Goal: Task Accomplishment & Management: Use online tool/utility

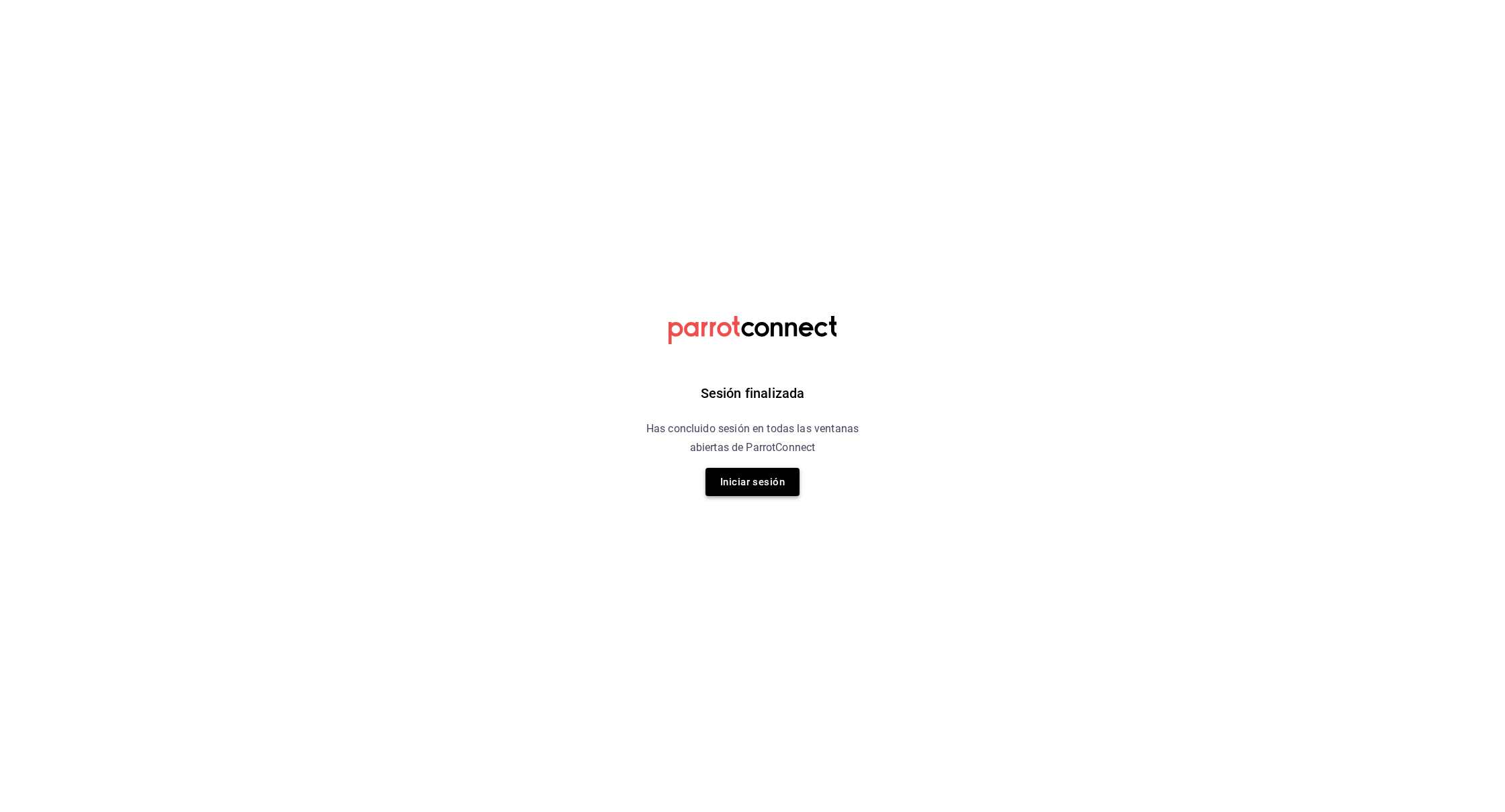
click at [745, 480] on button "Iniciar sesión" at bounding box center [753, 482] width 94 height 28
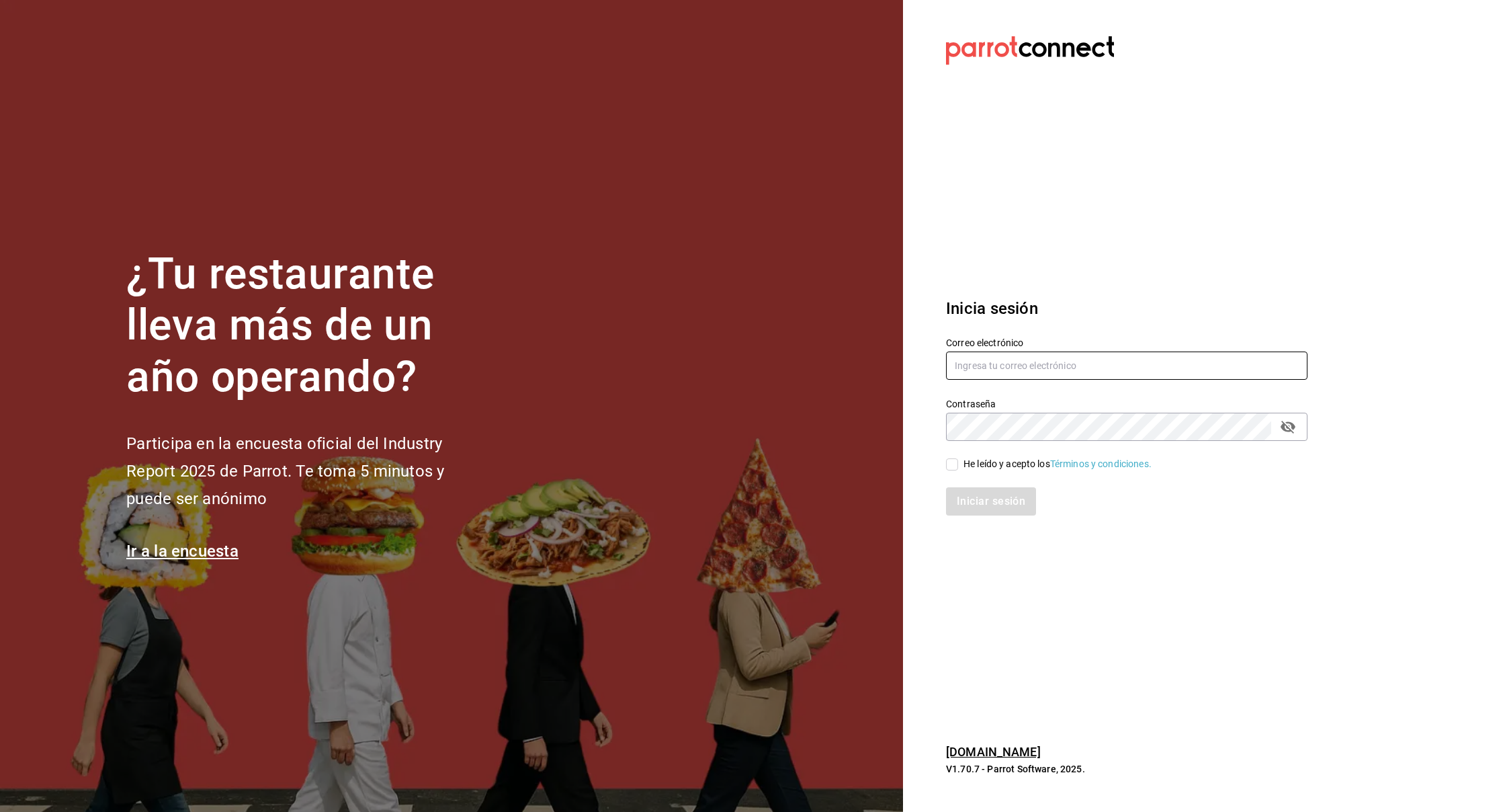
type input "[EMAIL_ADDRESS][DOMAIN_NAME]"
click at [745, 462] on input "He leído y acepto los Términos y condiciones." at bounding box center [952, 464] width 12 height 12
checkbox input "true"
click at [745, 502] on button "Iniciar sesión" at bounding box center [992, 501] width 91 height 28
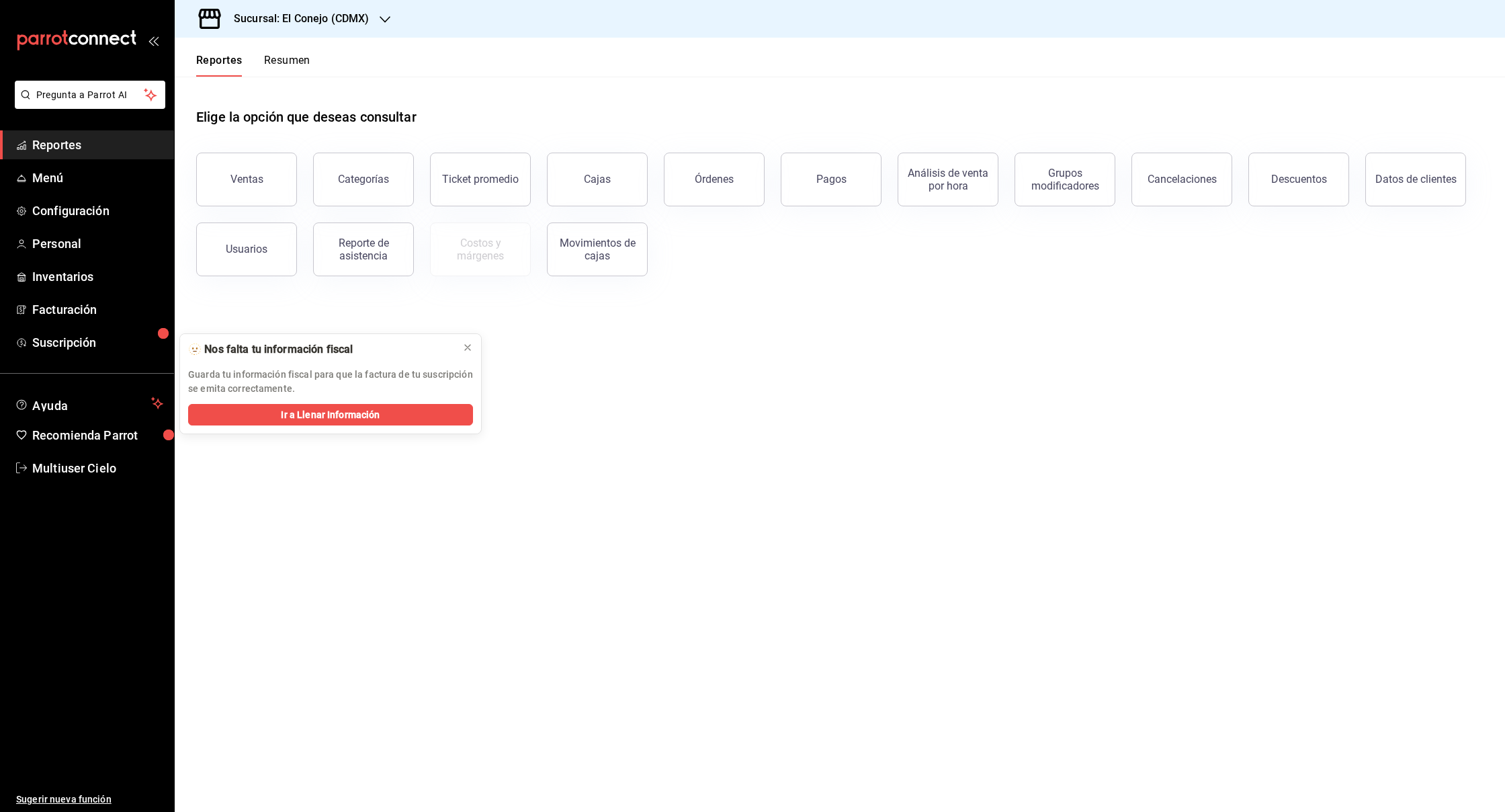
click at [77, 155] on link "Reportes" at bounding box center [87, 145] width 174 height 29
click at [971, 191] on button "Análisis de venta por hora" at bounding box center [948, 179] width 101 height 54
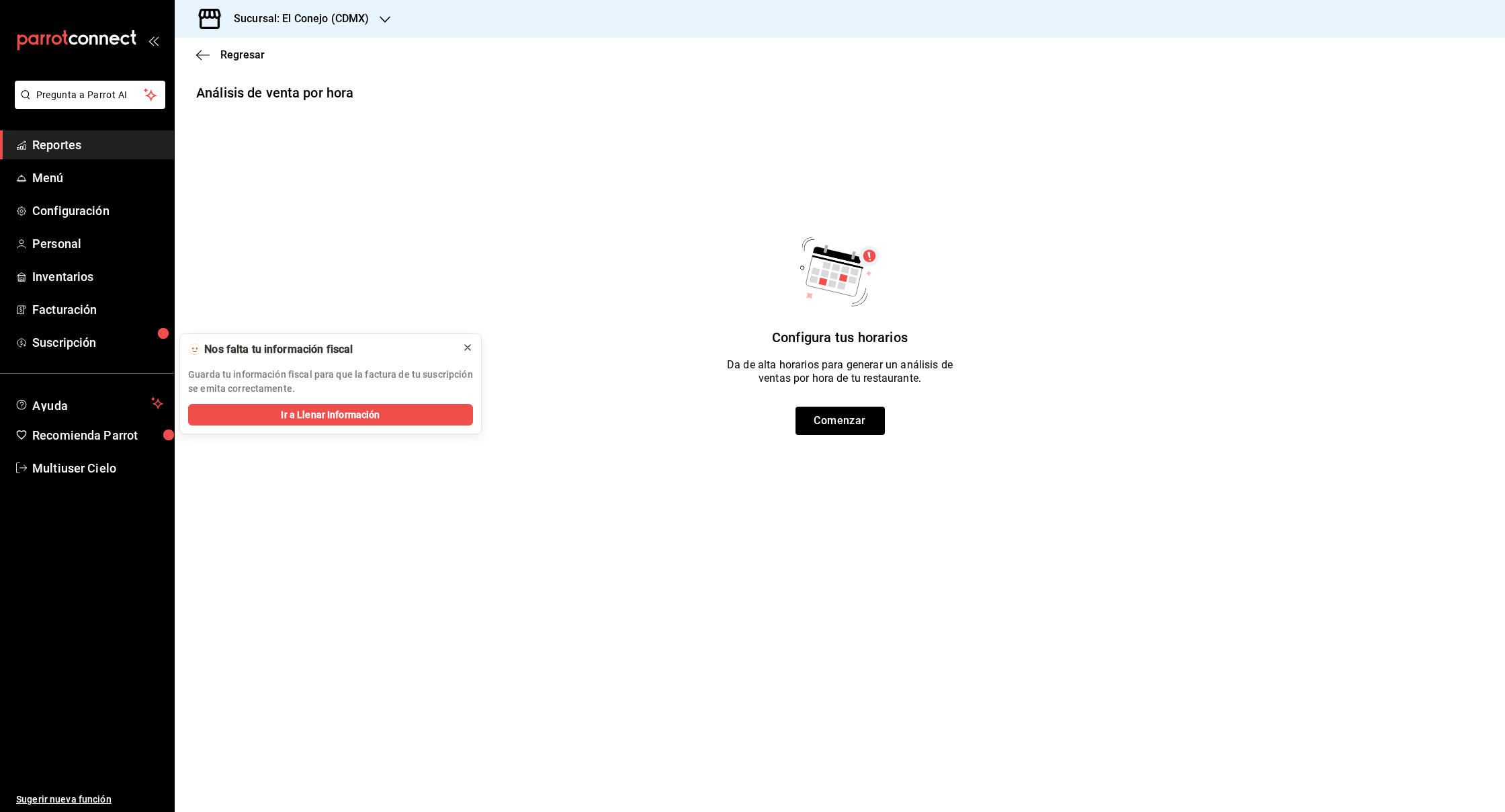
click at [468, 353] on div at bounding box center [467, 347] width 10 height 14
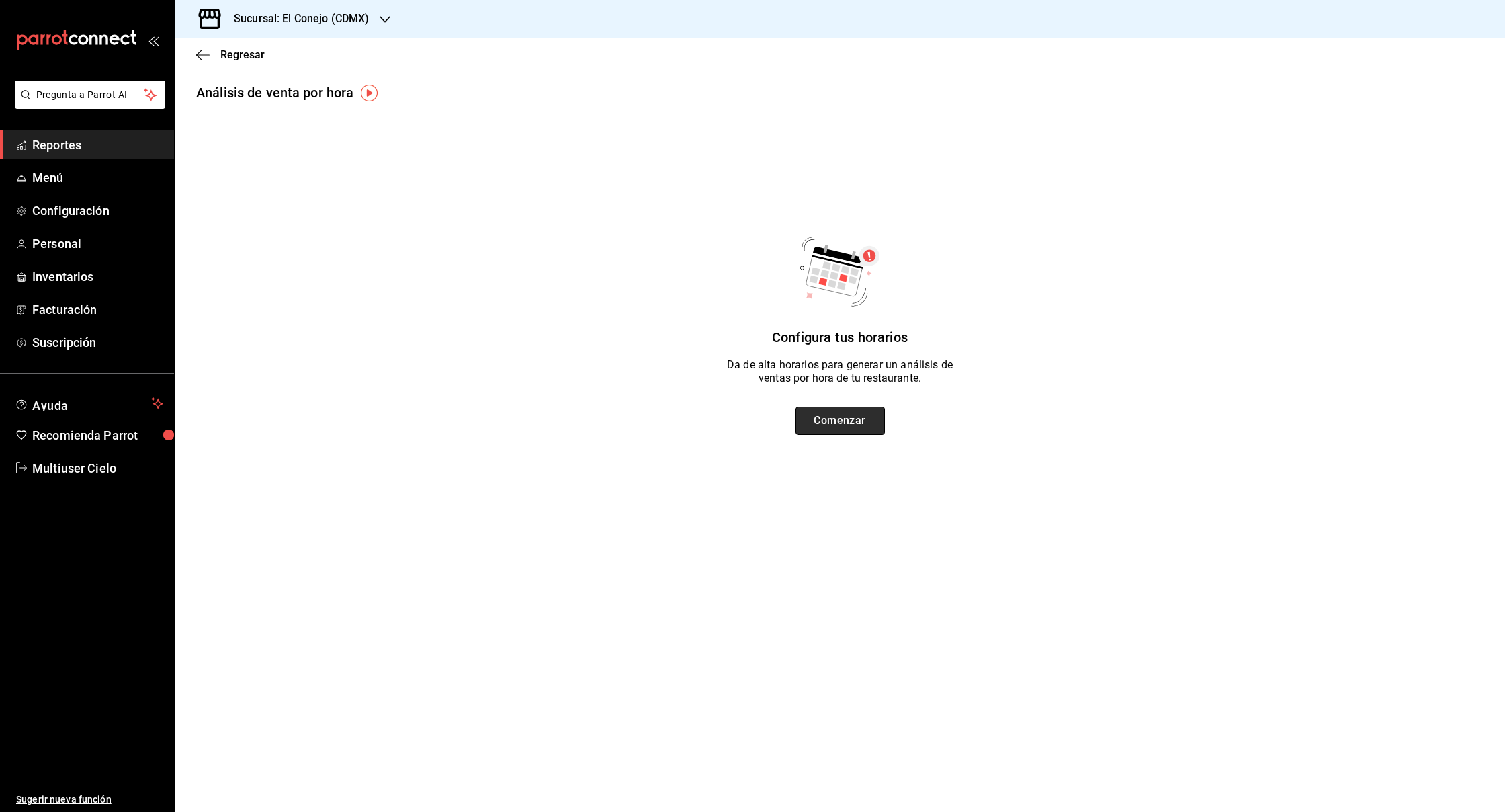
click at [821, 410] on button "Comenzar" at bounding box center [840, 420] width 90 height 28
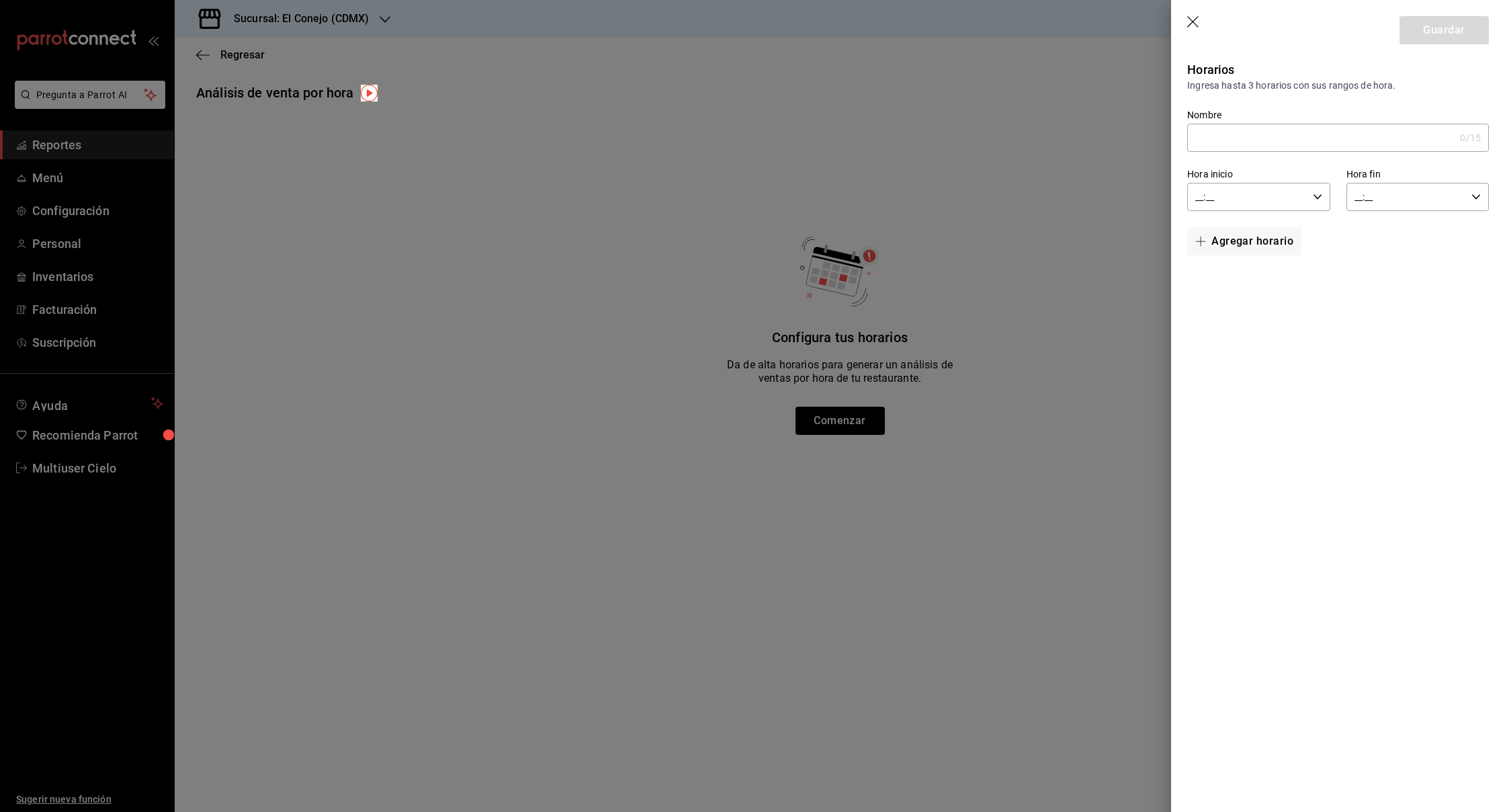
click at [1293, 145] on input "Nombre" at bounding box center [1321, 138] width 267 height 27
click at [341, 80] on div at bounding box center [752, 406] width 1505 height 812
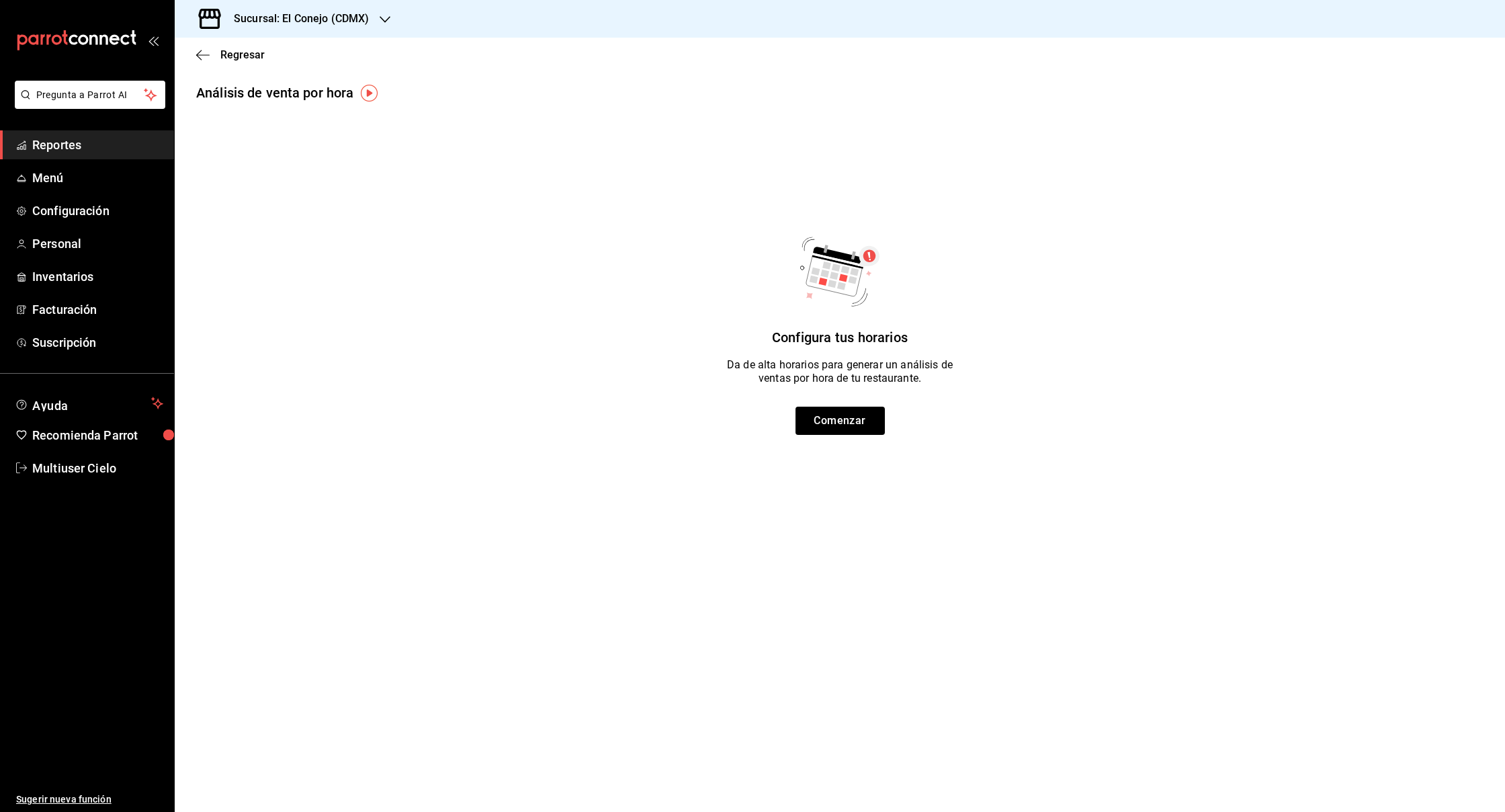
click at [362, 23] on h3 "Sucursal: El Conejo (CDMX)" at bounding box center [296, 18] width 146 height 16
click at [300, 88] on div "Cielo (CDMX)" at bounding box center [275, 89] width 180 height 14
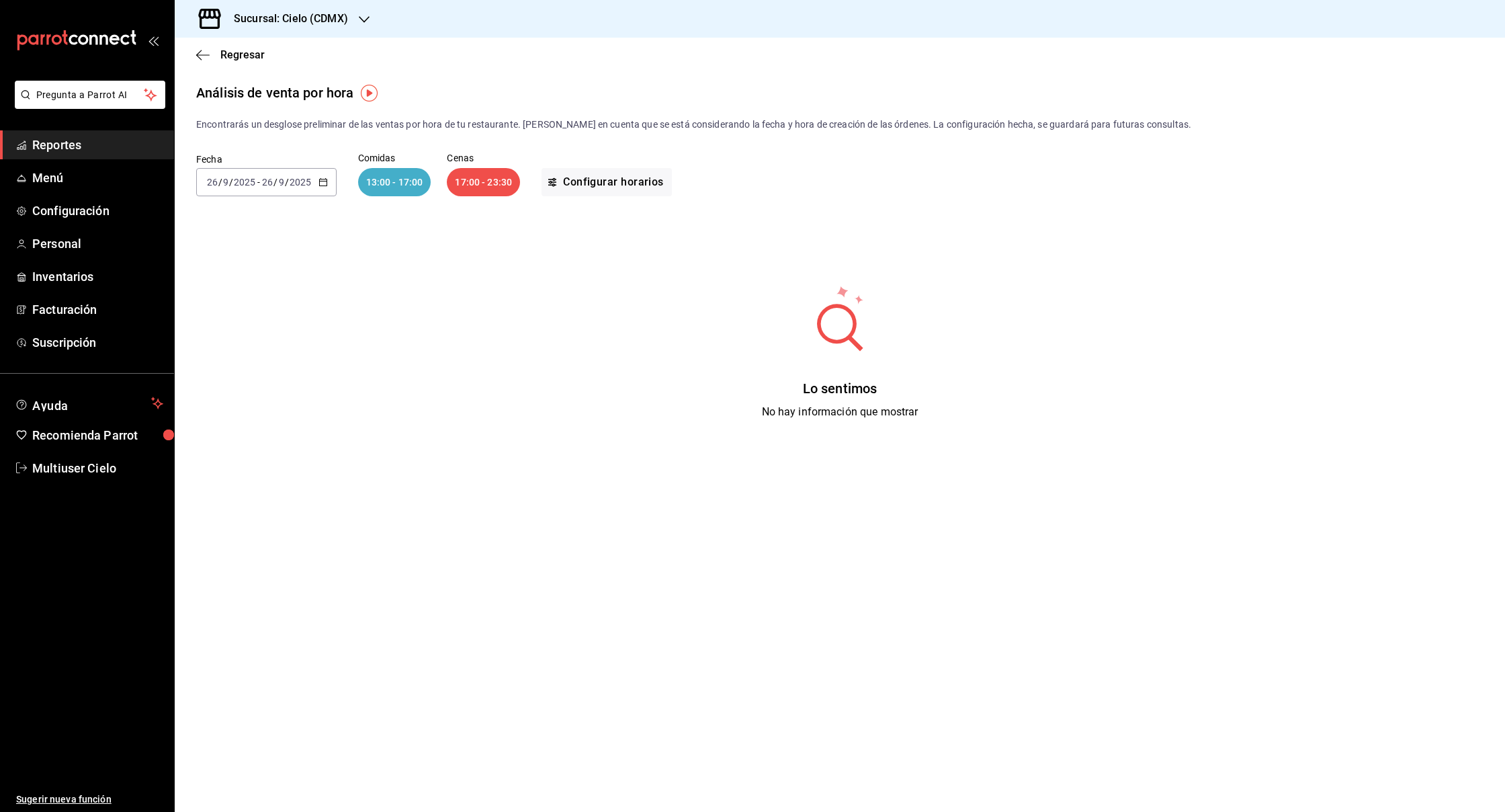
click at [362, 17] on icon "button" at bounding box center [364, 19] width 10 height 10
click at [283, 114] on span "Roma Repostería (CDMX)" at bounding box center [240, 118] width 109 height 14
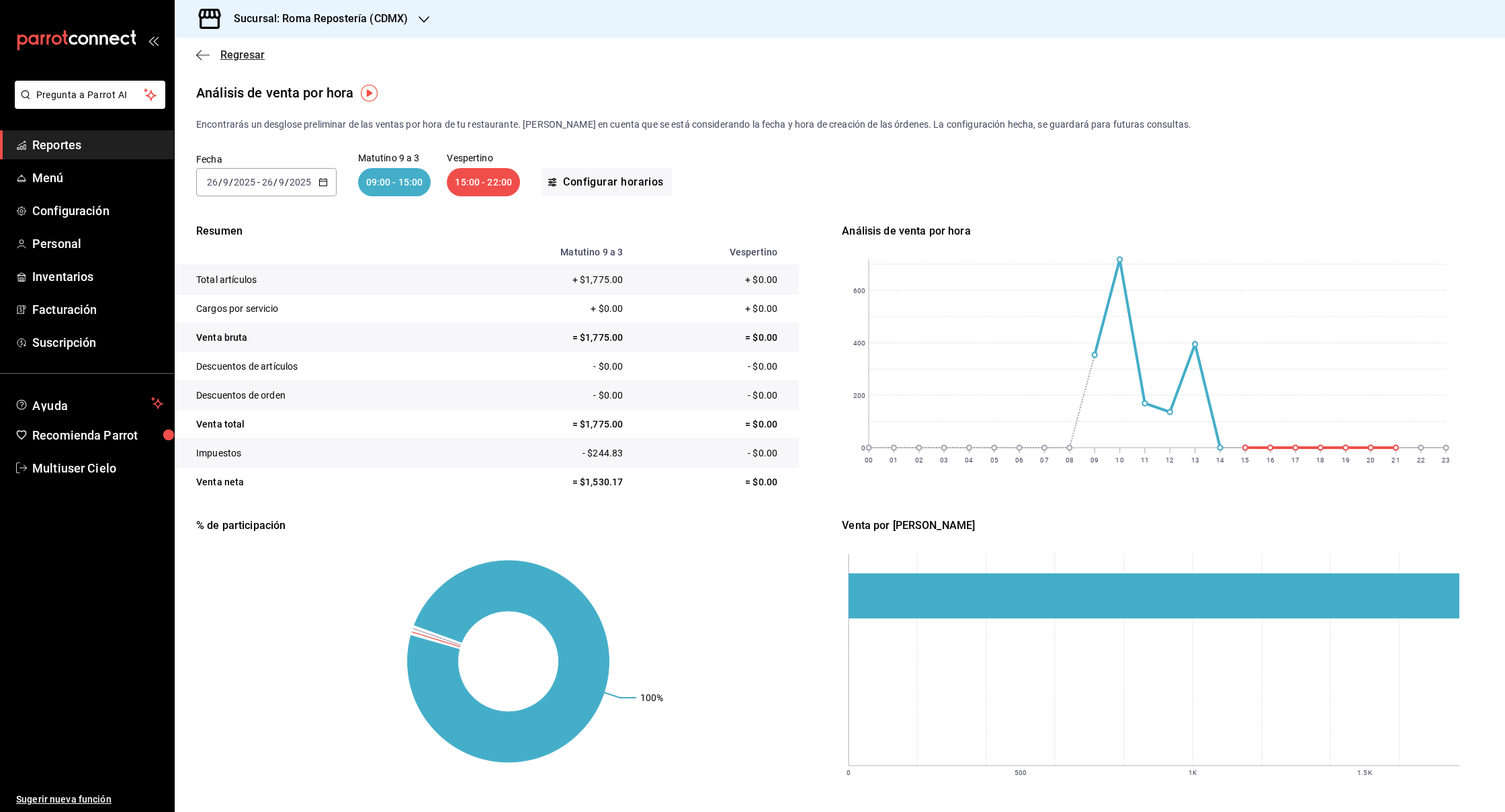
click at [241, 51] on span "Regresar" at bounding box center [242, 54] width 44 height 13
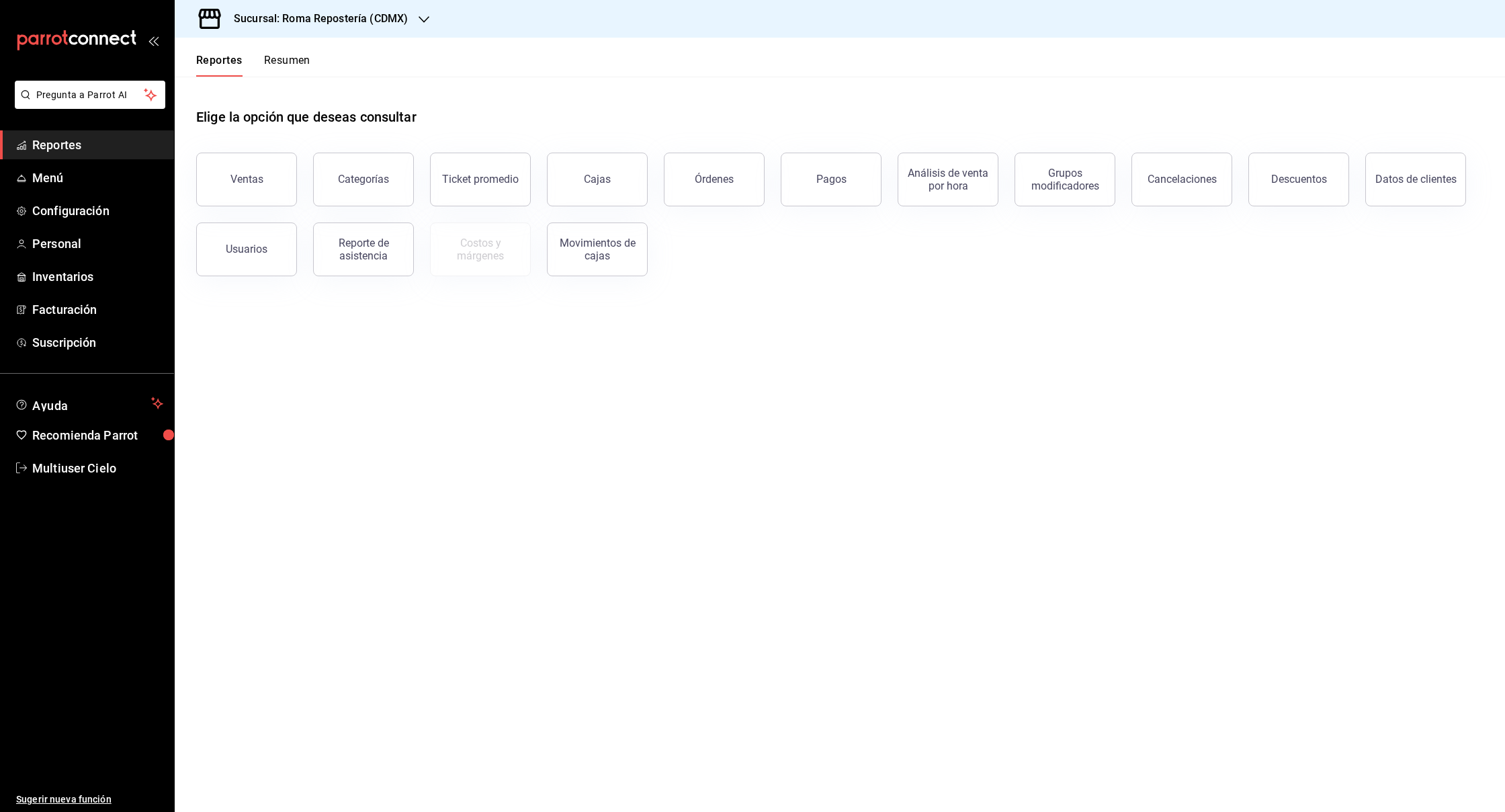
click at [367, 23] on h3 "Sucursal: Roma Repostería (CDMX)" at bounding box center [315, 18] width 185 height 16
click at [285, 61] on div "El Conejo (CDMX)" at bounding box center [275, 58] width 180 height 14
click at [978, 182] on div "Análisis de venta por hora" at bounding box center [948, 179] width 83 height 26
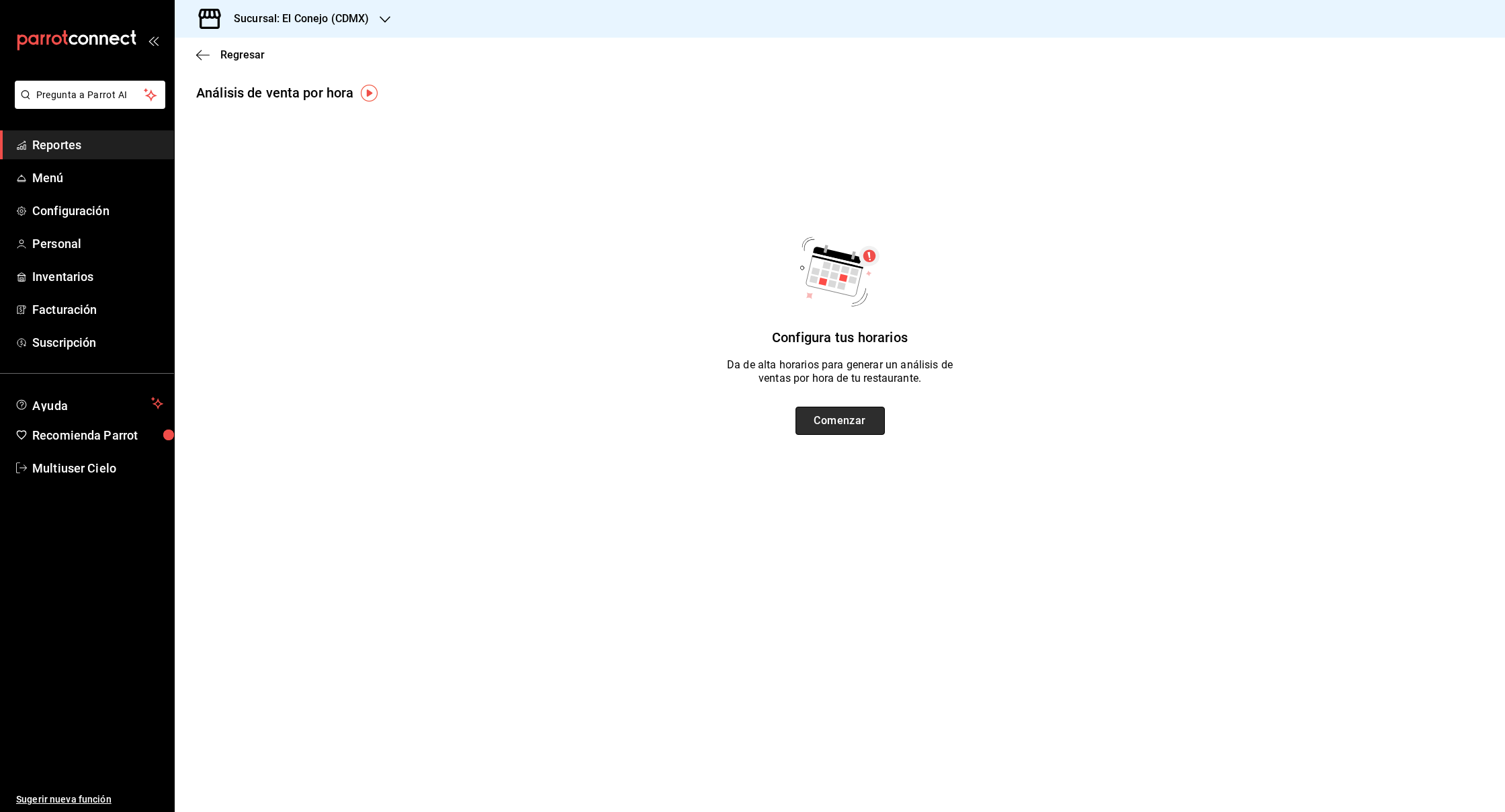
click at [839, 422] on button "Comenzar" at bounding box center [840, 420] width 90 height 28
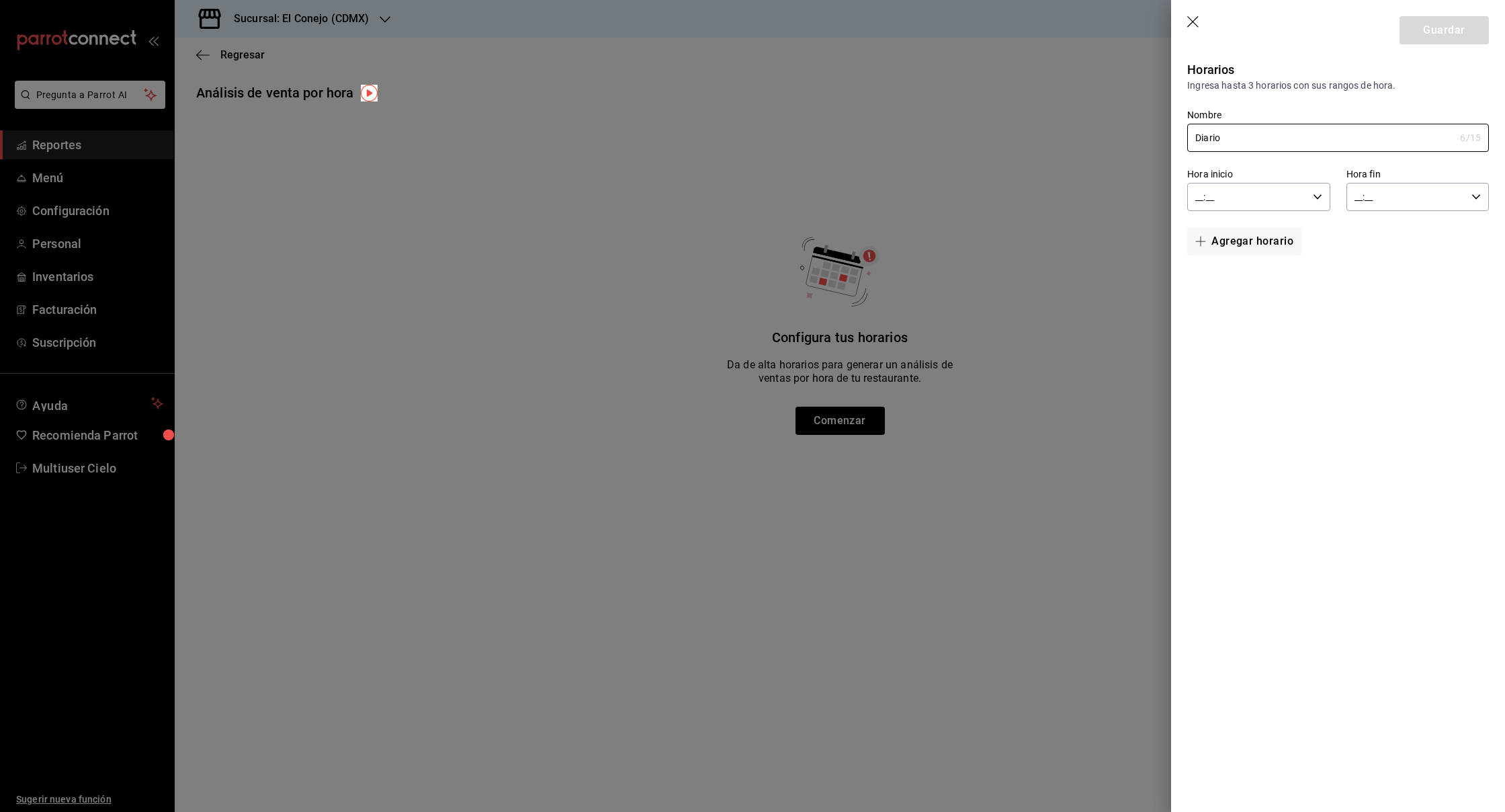
type input "Diario"
click at [1267, 198] on input "__:__" at bounding box center [1247, 197] width 120 height 27
click at [1230, 274] on button "09" at bounding box center [1223, 262] width 66 height 27
click at [1303, 236] on span "00" at bounding box center [1295, 230] width 50 height 10
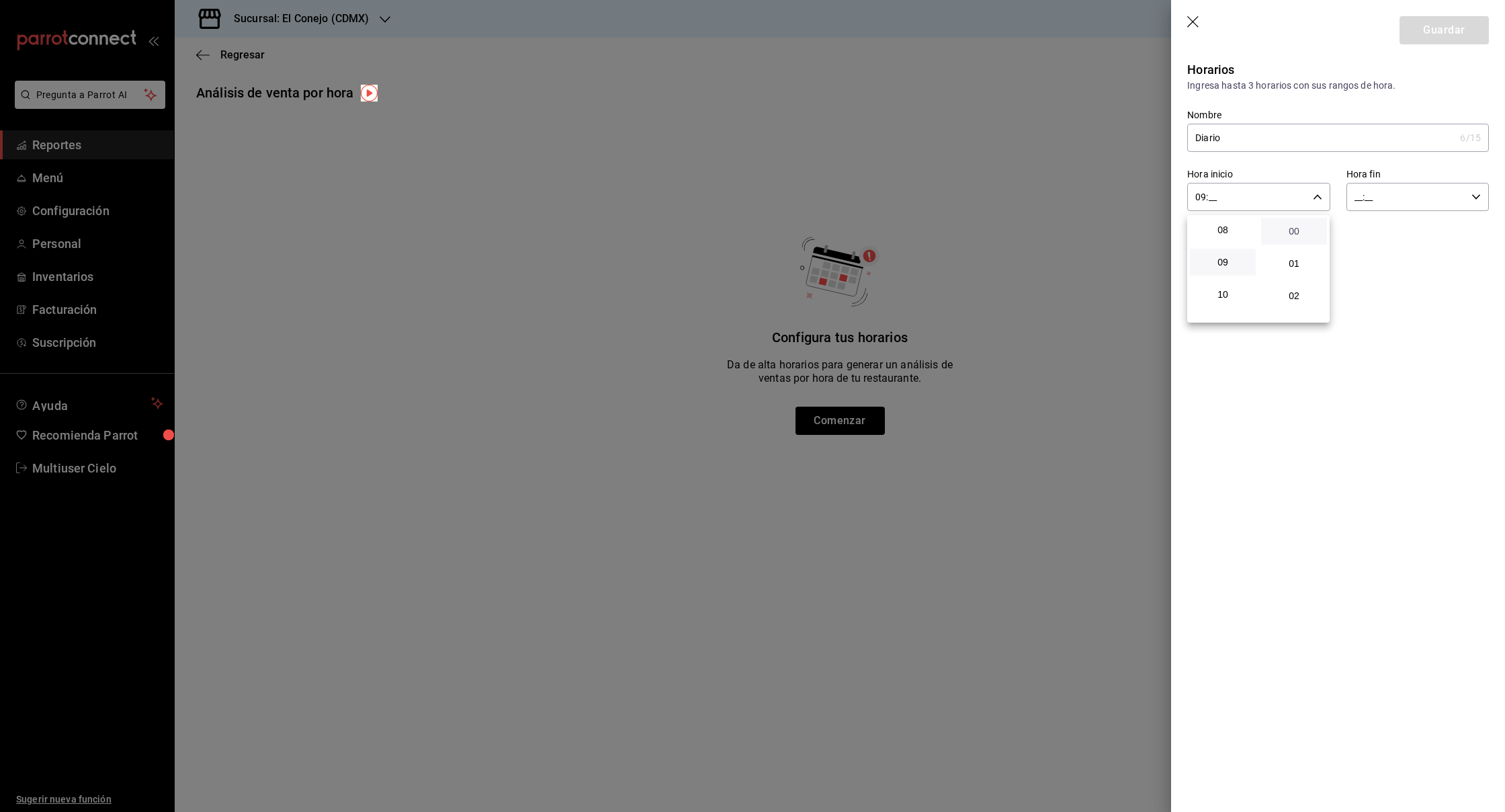
type input "09:00"
click at [1412, 186] on div at bounding box center [752, 406] width 1505 height 812
click at [1417, 196] on input "__:__" at bounding box center [1407, 197] width 120 height 27
click at [1391, 242] on span "21" at bounding box center [1383, 242] width 50 height 10
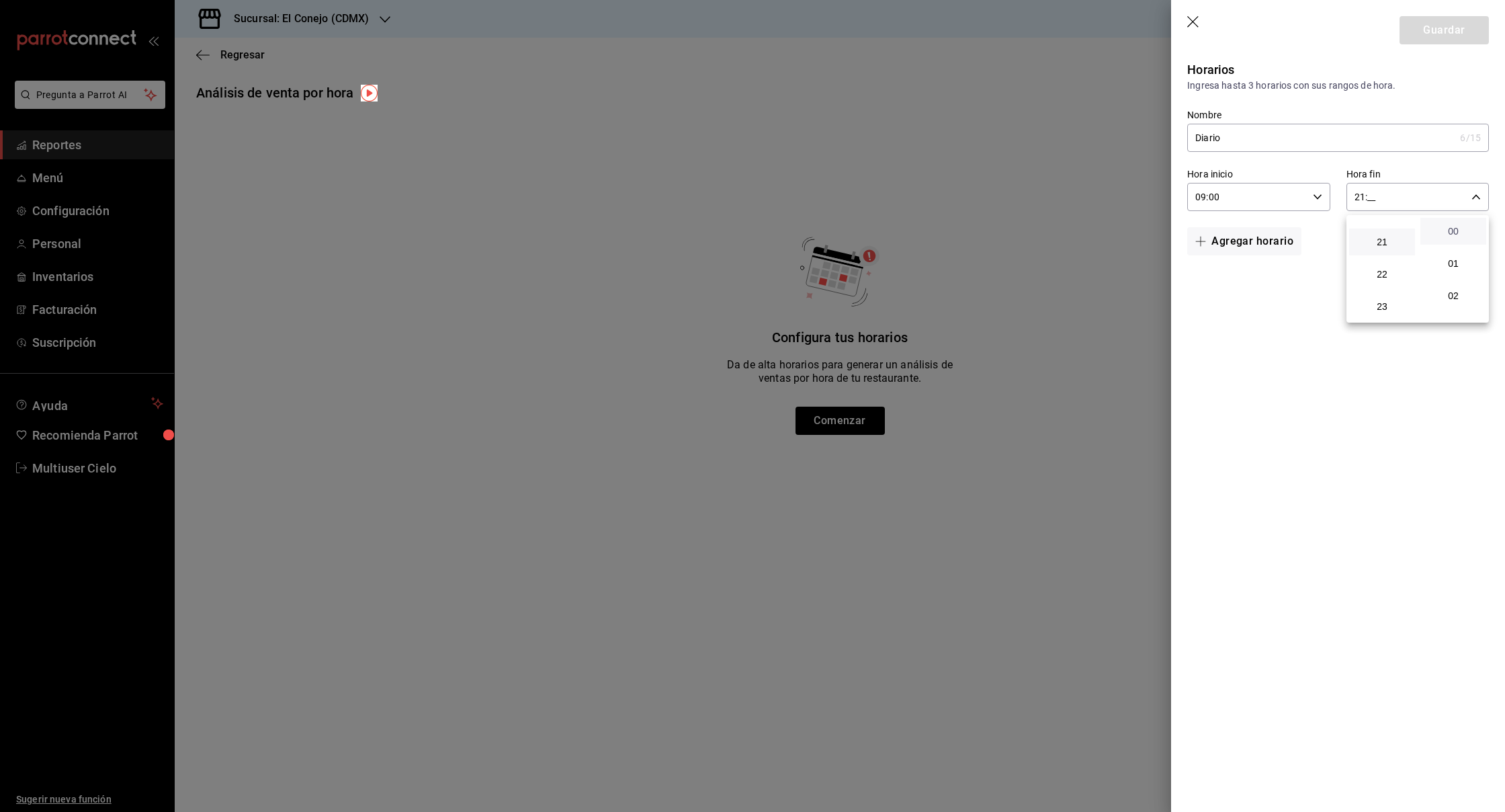
click at [1476, 230] on span "00" at bounding box center [1454, 230] width 50 height 10
type input "21:00"
click at [1271, 292] on div at bounding box center [752, 406] width 1505 height 812
click at [1447, 31] on button "Guardar" at bounding box center [1445, 30] width 90 height 28
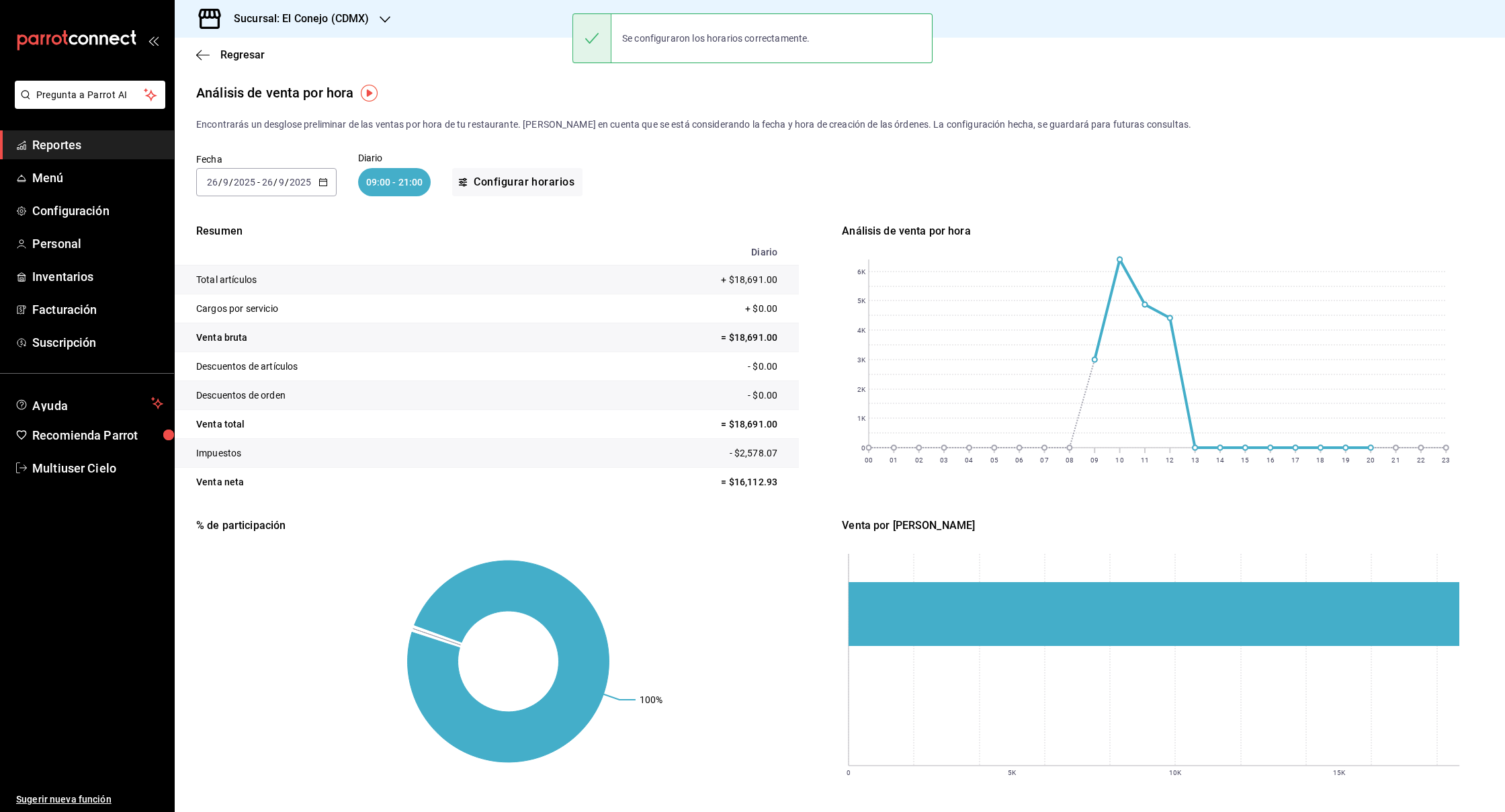
click at [325, 190] on div "2025-09-26 26 / 9 / 2025 - 2025-09-26 26 / 9 / 2025" at bounding box center [266, 182] width 141 height 28
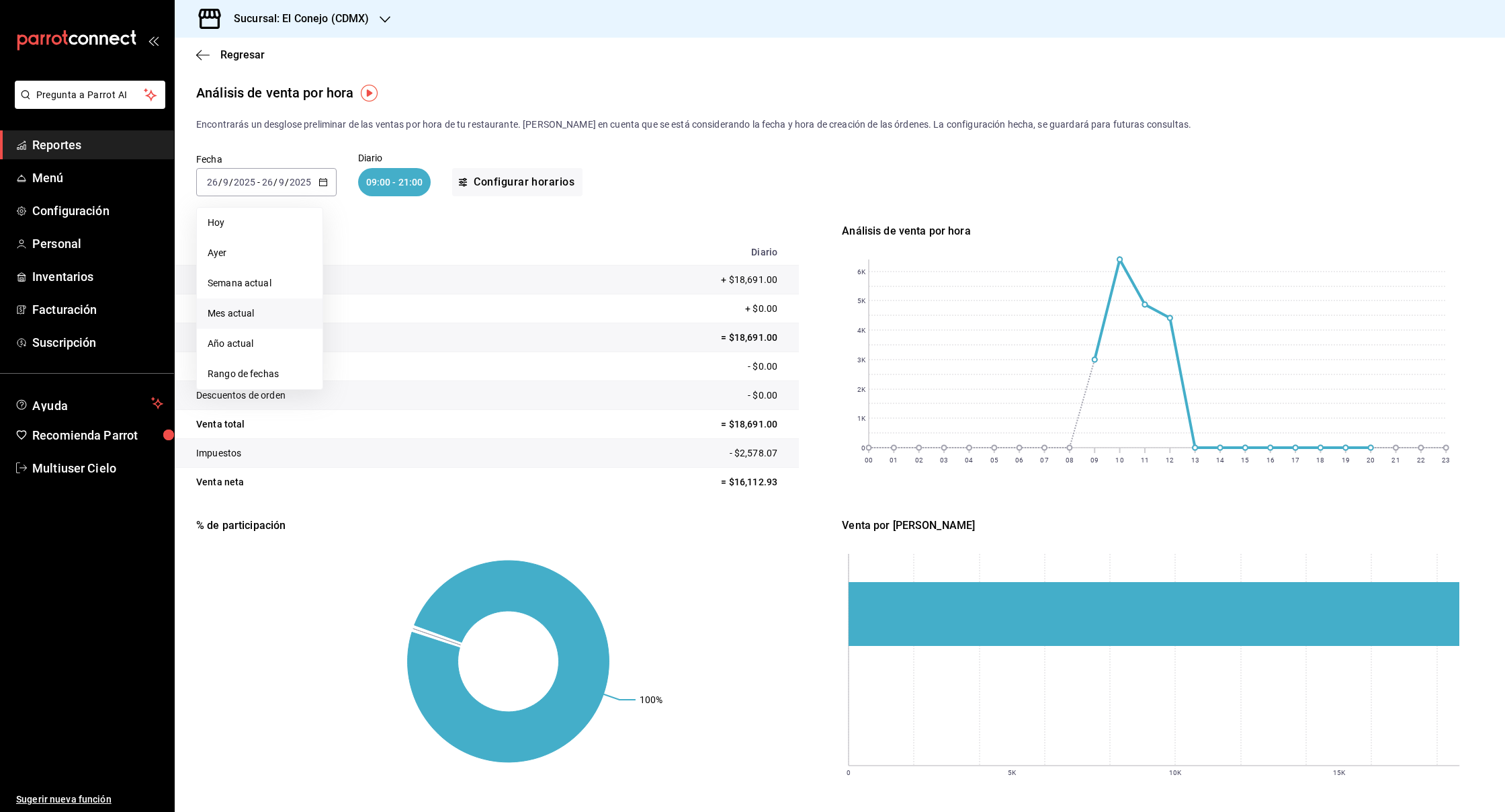
click at [283, 318] on span "Mes actual" at bounding box center [260, 314] width 104 height 14
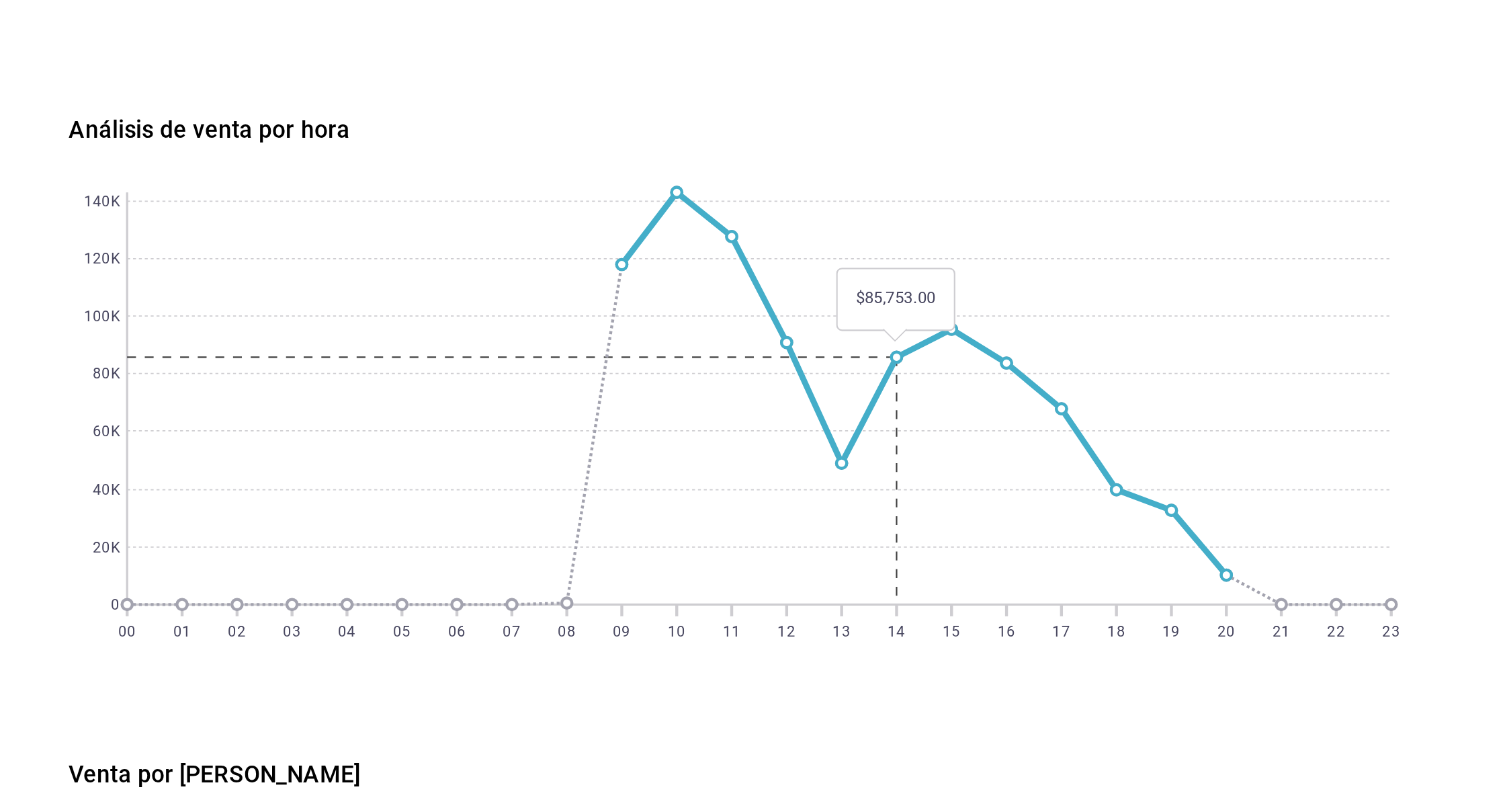
scroll to position [2, 0]
